Goal: Transaction & Acquisition: Purchase product/service

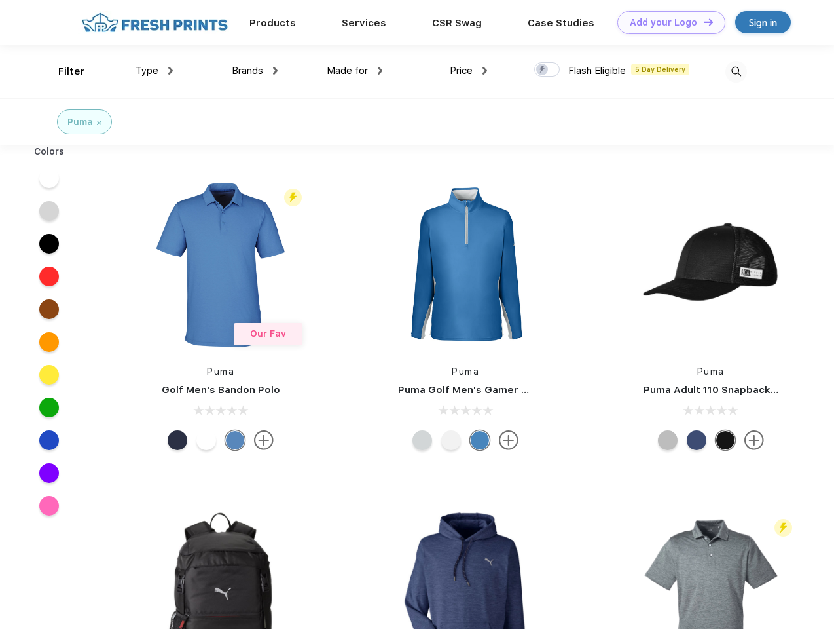
click at [667, 22] on link "Add your Logo Design Tool" at bounding box center [672, 22] width 108 height 23
click at [0, 0] on div "Design Tool" at bounding box center [0, 0] width 0 height 0
click at [703, 22] on link "Add your Logo Design Tool" at bounding box center [672, 22] width 108 height 23
click at [63, 71] on div "Filter" at bounding box center [71, 71] width 27 height 15
click at [155, 71] on span "Type" at bounding box center [147, 71] width 23 height 12
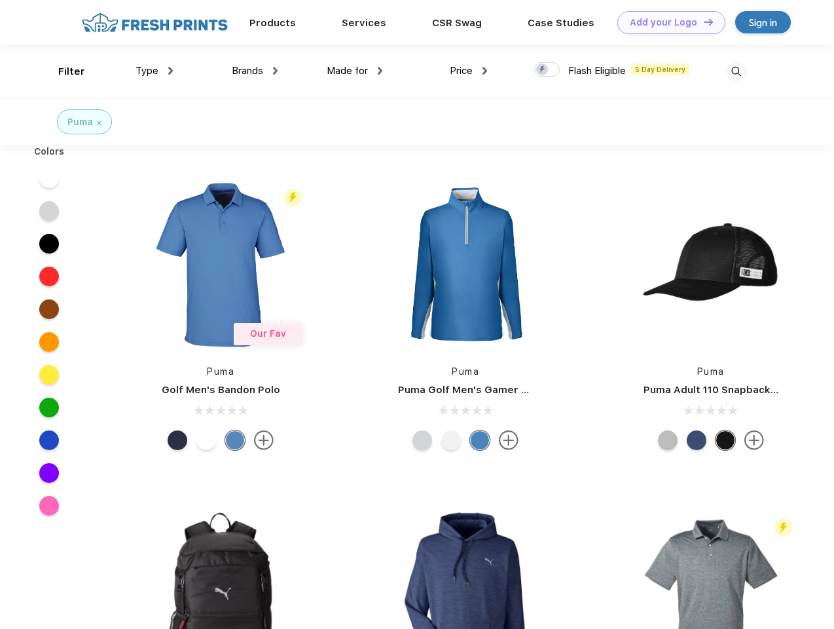
click at [255, 71] on span "Brands" at bounding box center [247, 71] width 31 height 12
click at [355, 71] on span "Made for" at bounding box center [347, 71] width 41 height 12
click at [469, 71] on span "Price" at bounding box center [461, 71] width 23 height 12
click at [547, 70] on div at bounding box center [547, 69] width 26 height 14
click at [543, 70] on input "checkbox" at bounding box center [538, 66] width 9 height 9
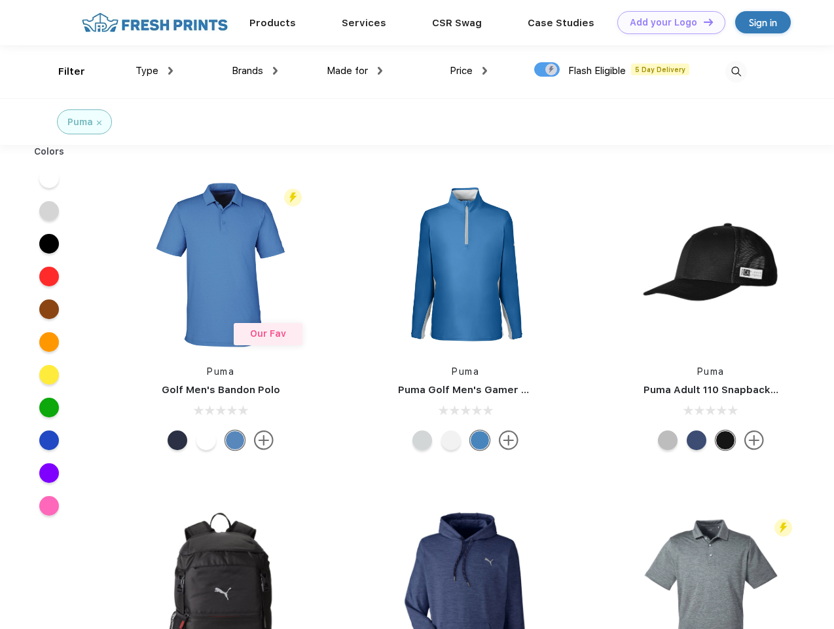
click at [736, 71] on img at bounding box center [737, 72] width 22 height 22
